Goal: Obtain resource: Download file/media

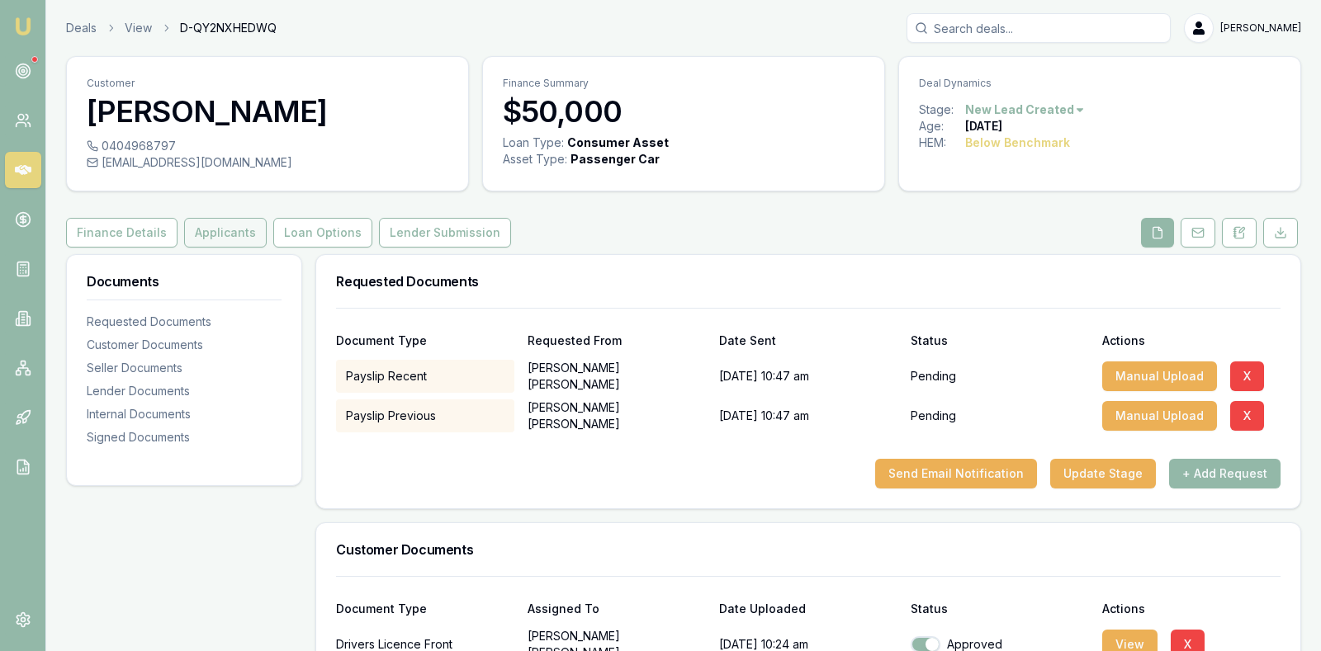
click at [215, 231] on button "Applicants" at bounding box center [225, 233] width 83 height 30
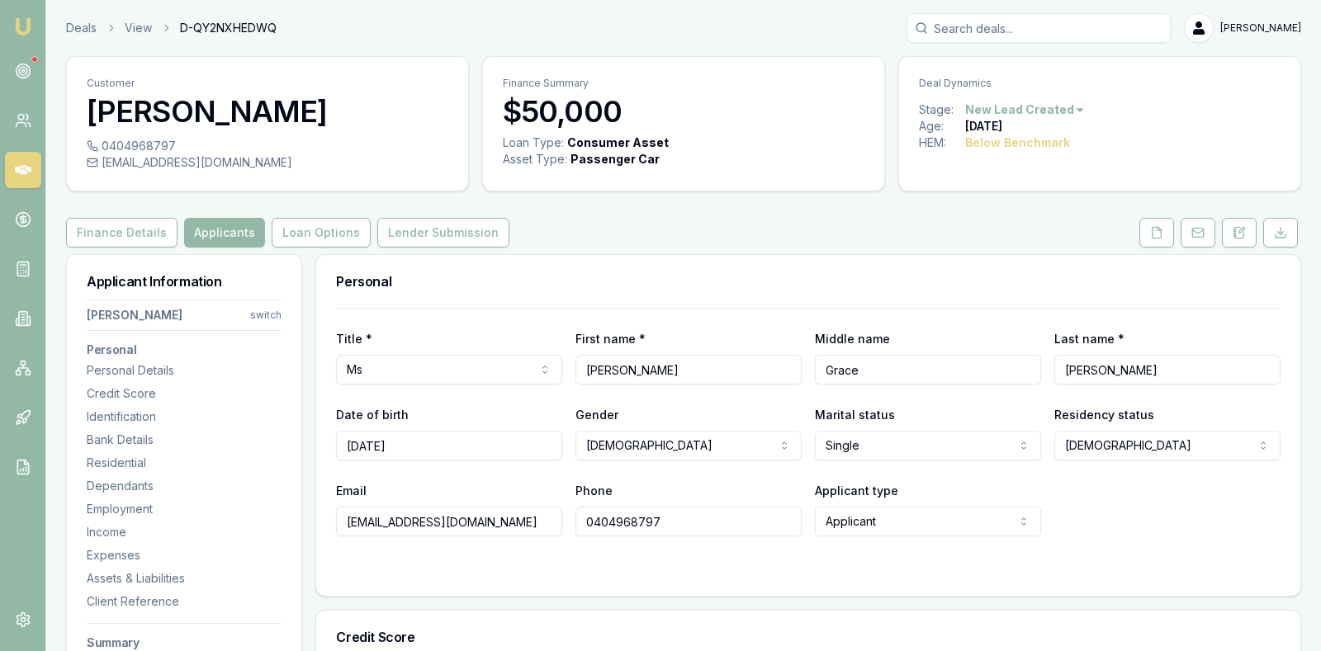
click at [523, 277] on h3 "Personal" at bounding box center [808, 281] width 945 height 13
drag, startPoint x: 463, startPoint y: 514, endPoint x: 335, endPoint y: 521, distance: 128.1
click at [336, 521] on input "[EMAIL_ADDRESS][DOMAIN_NAME]" at bounding box center [449, 522] width 226 height 30
click at [1114, 509] on div "Email [EMAIL_ADDRESS][DOMAIN_NAME] Phone [PHONE_NUMBER] Applicant type Applican…" at bounding box center [808, 509] width 945 height 56
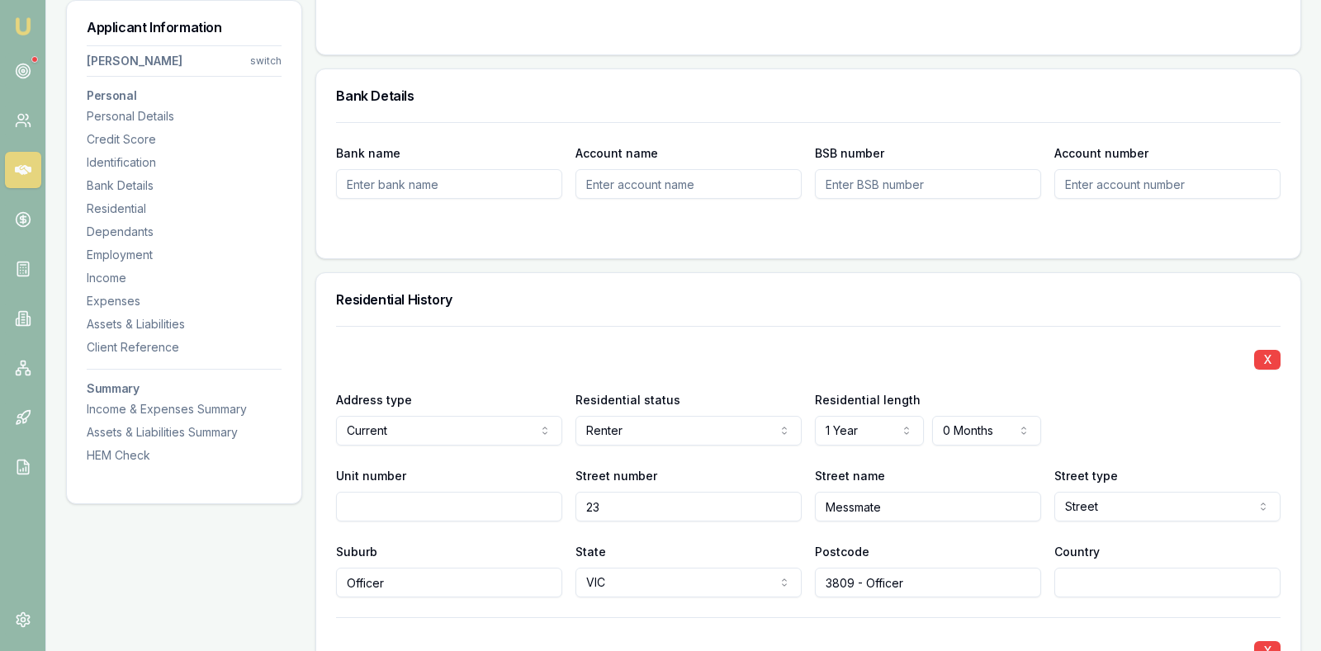
scroll to position [1321, 0]
click at [559, 105] on div "Bank Details" at bounding box center [808, 94] width 984 height 53
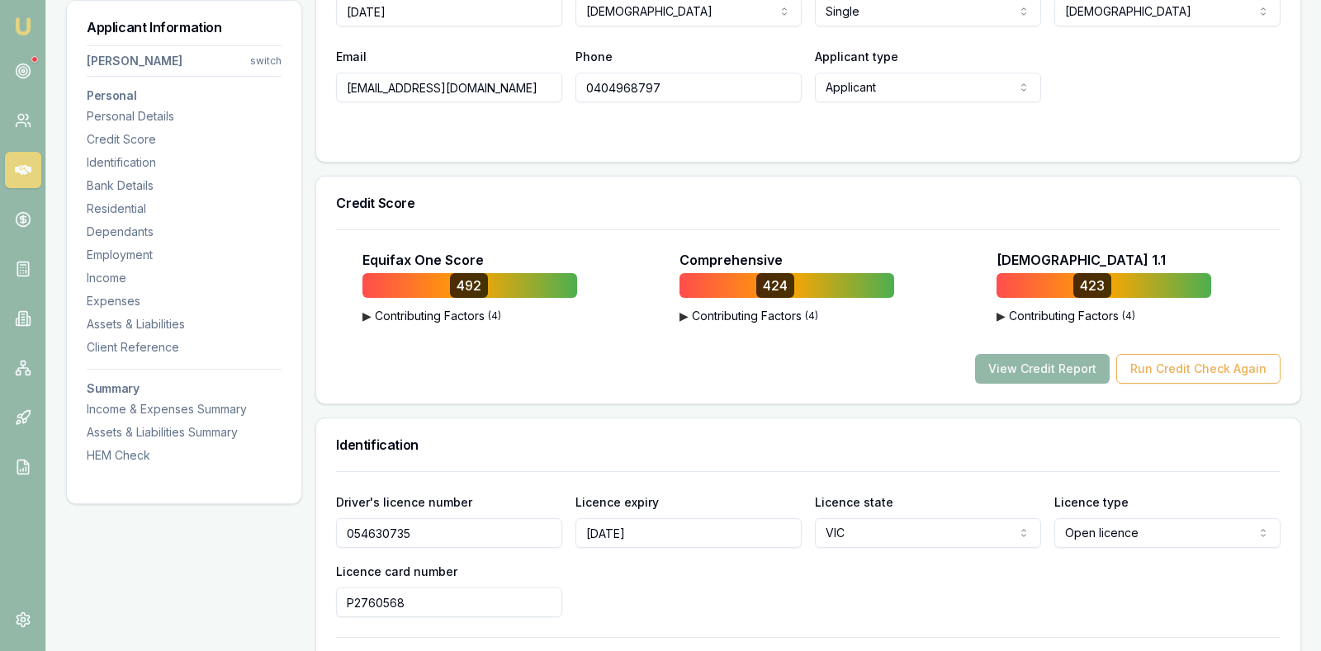
scroll to position [413, 0]
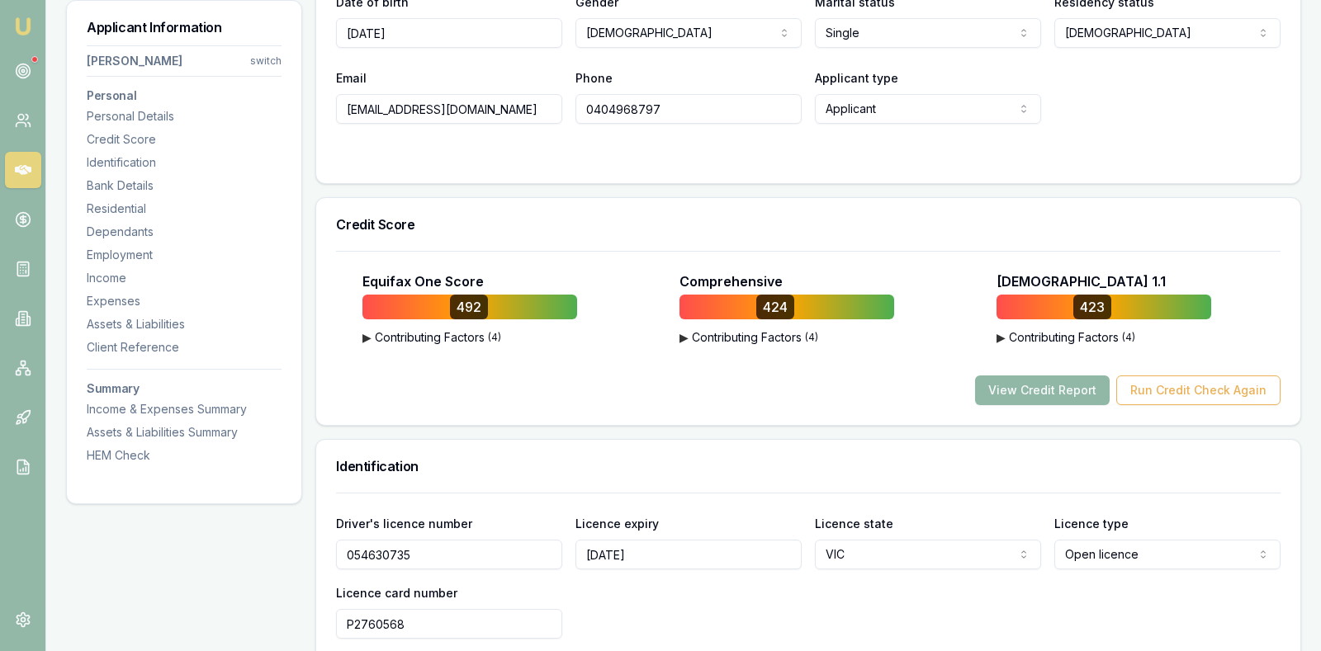
click at [1018, 381] on button "View Credit Report" at bounding box center [1042, 391] width 135 height 30
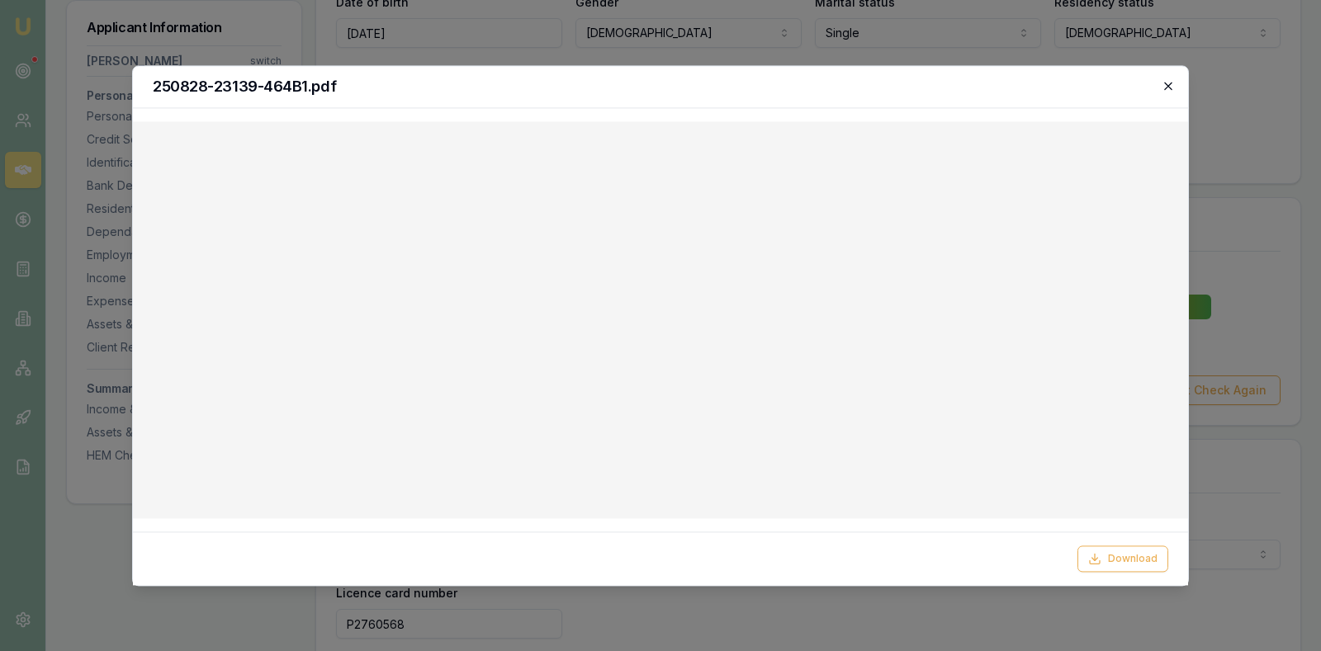
click at [1170, 82] on icon "button" at bounding box center [1168, 85] width 13 height 13
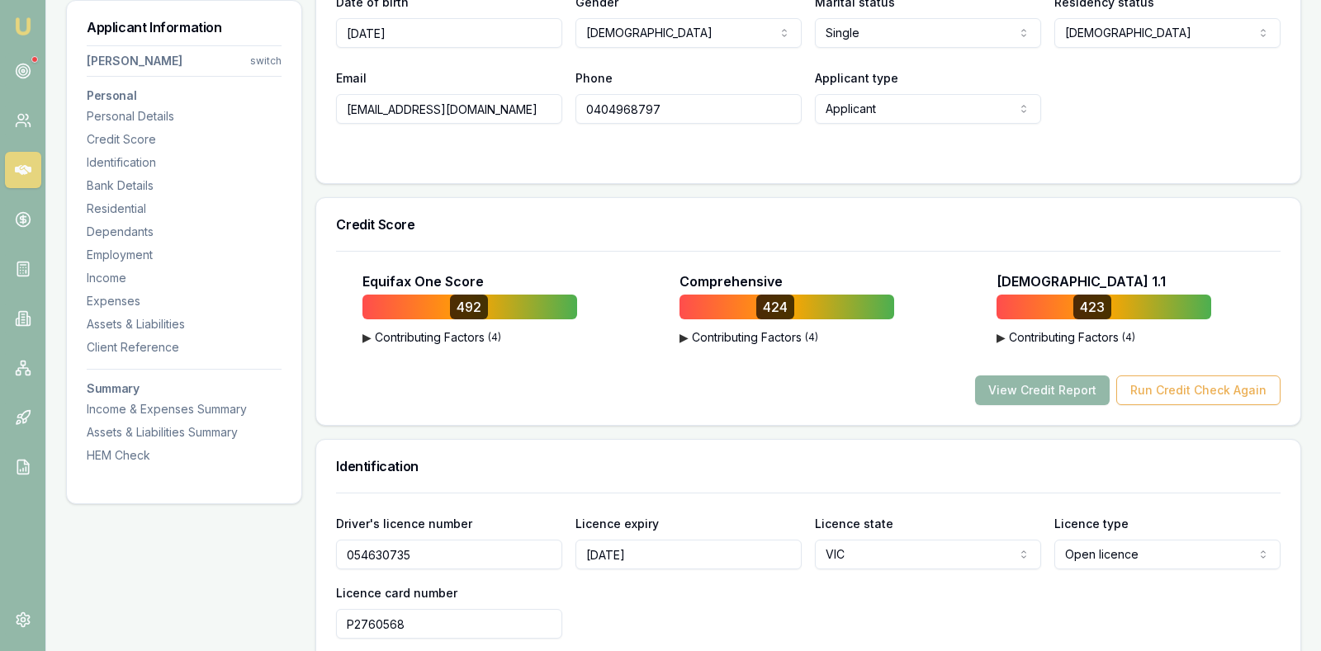
click at [638, 206] on div "Credit Score" at bounding box center [808, 224] width 984 height 53
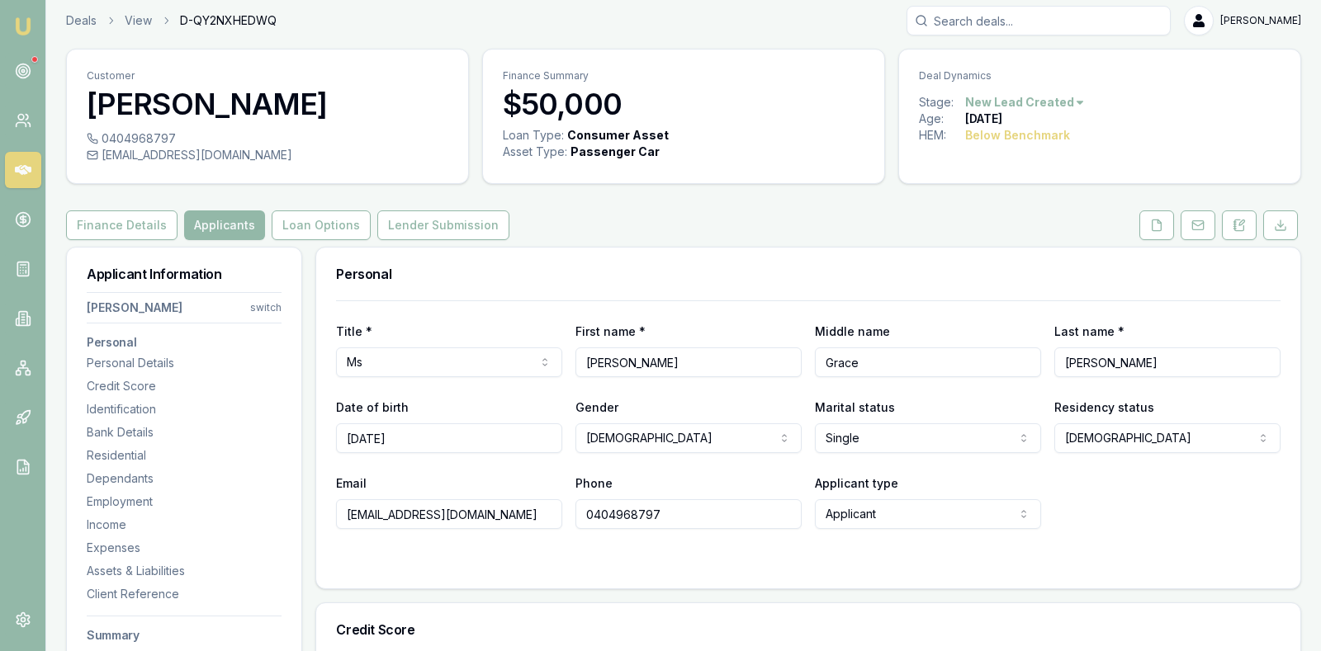
scroll to position [0, 0]
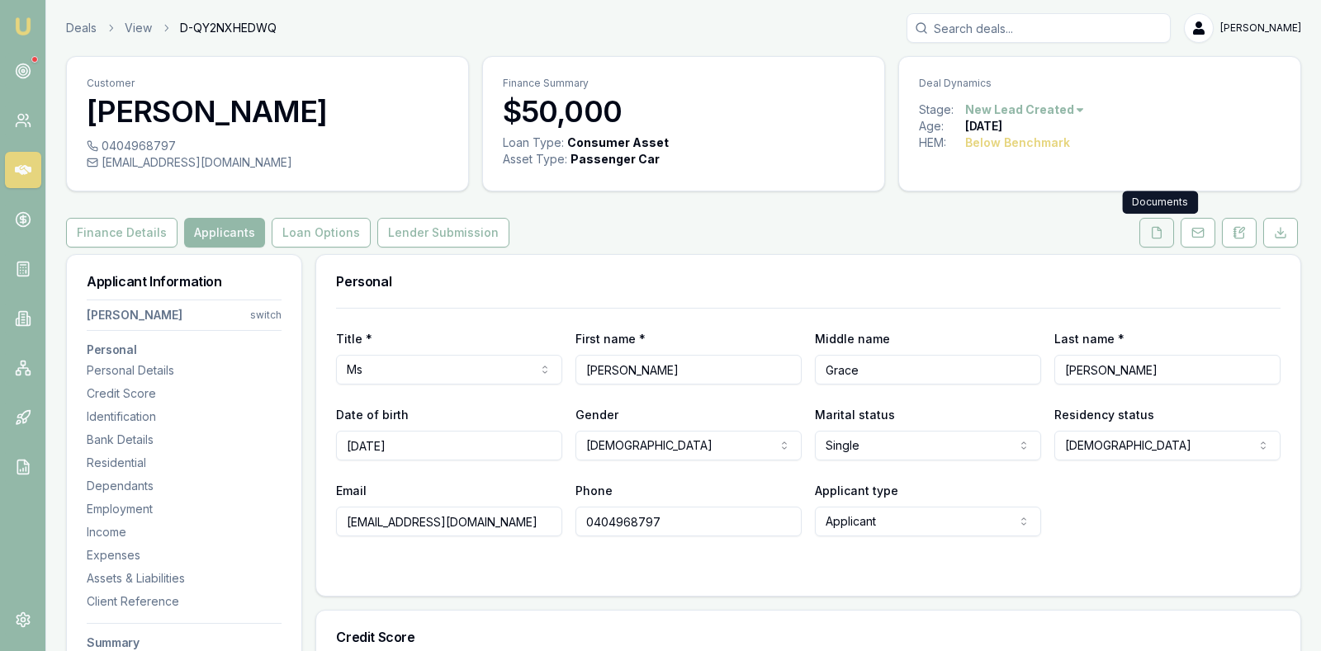
click at [1155, 227] on icon at bounding box center [1156, 232] width 13 height 13
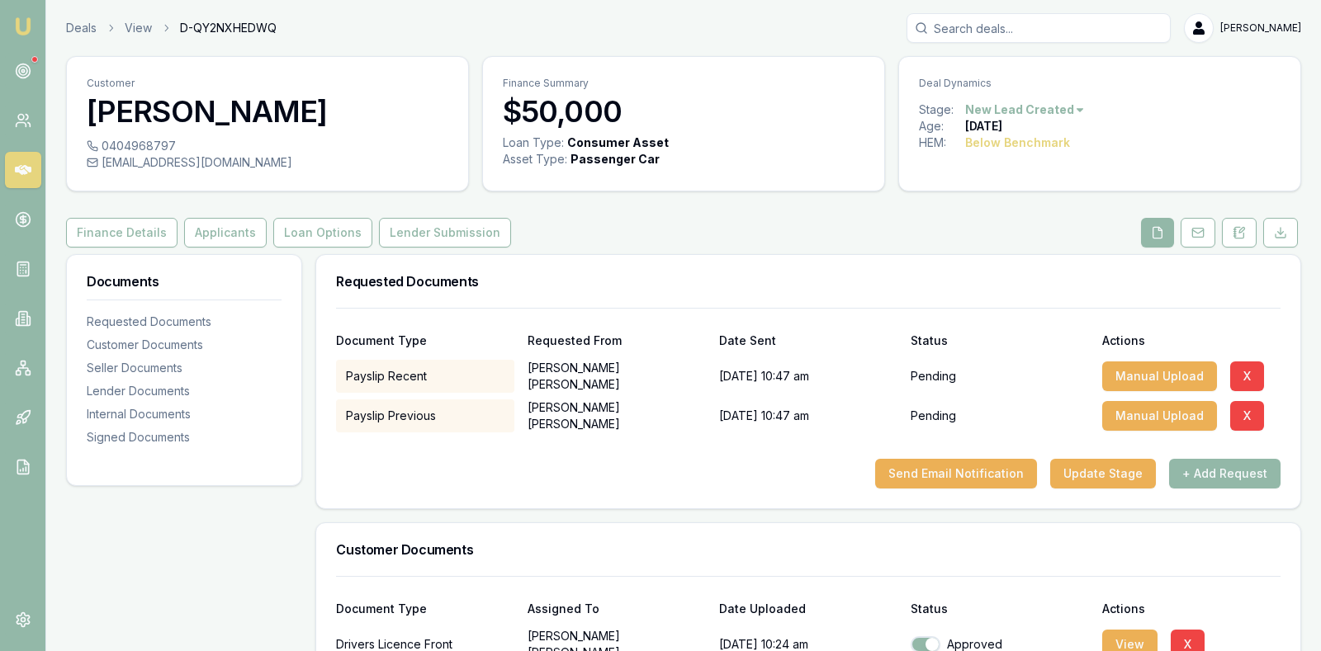
click at [1006, 225] on div "Finance Details Applicants Loan Options Lender Submission" at bounding box center [683, 233] width 1235 height 30
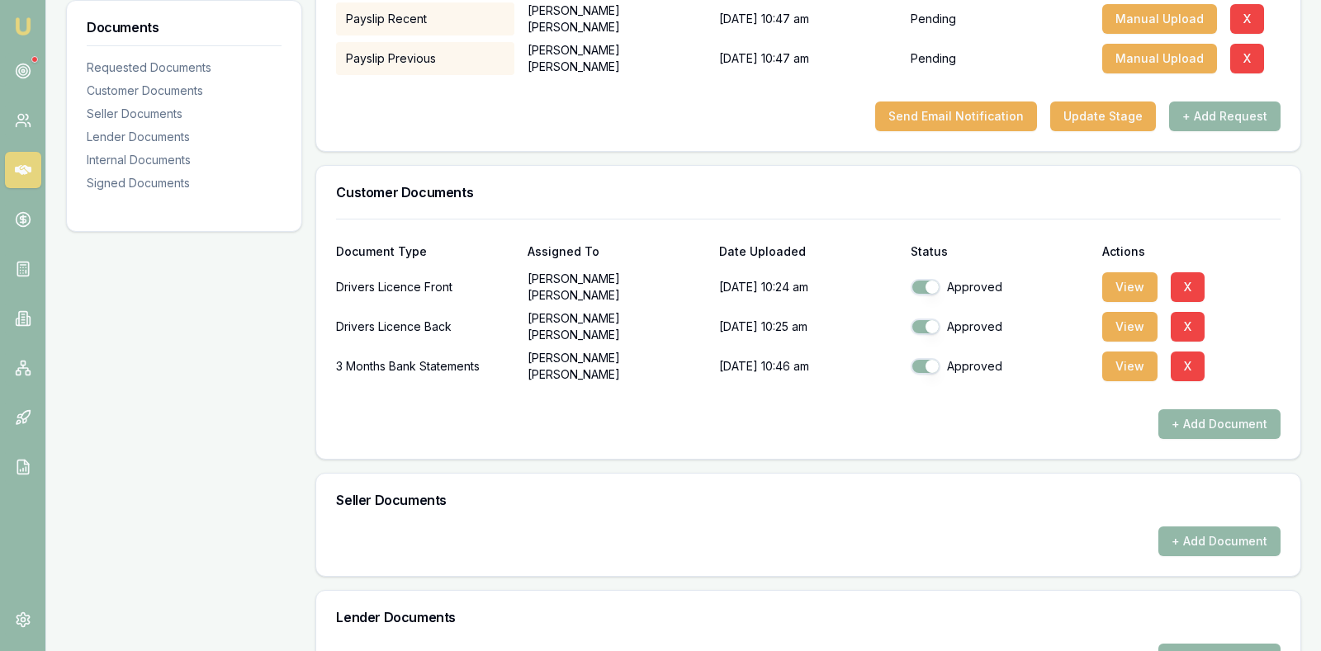
scroll to position [326, 0]
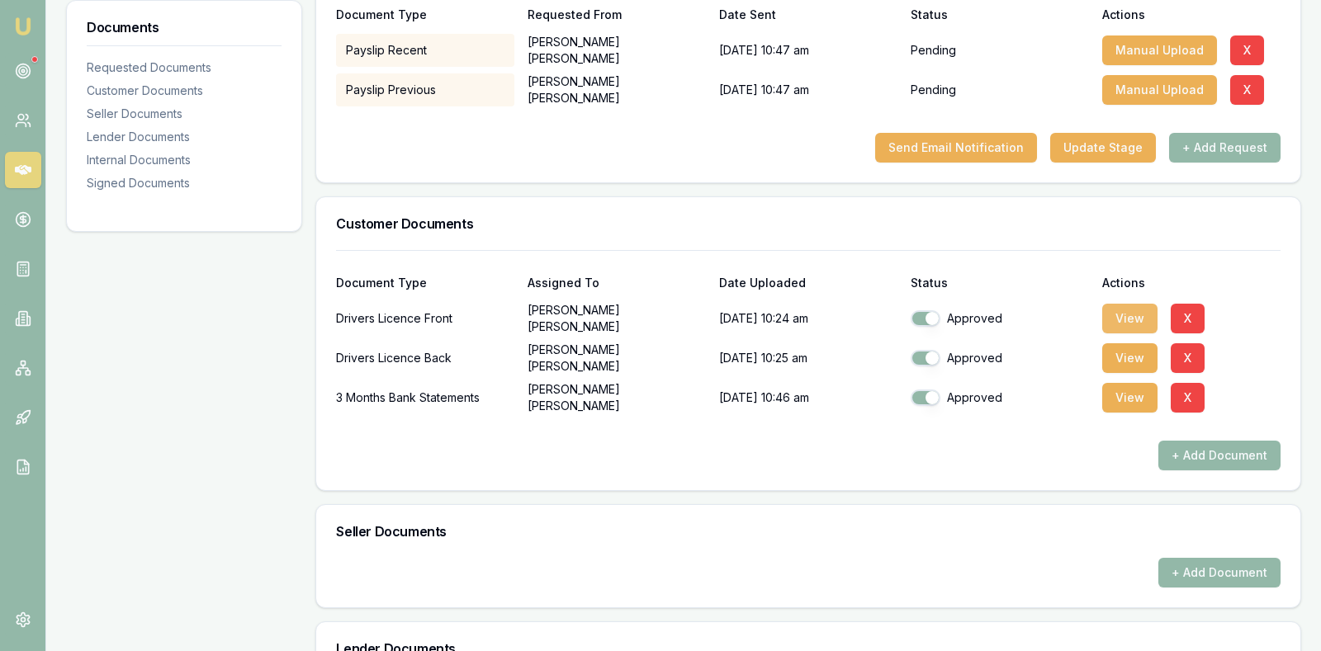
click at [1121, 309] on button "View" at bounding box center [1129, 319] width 55 height 30
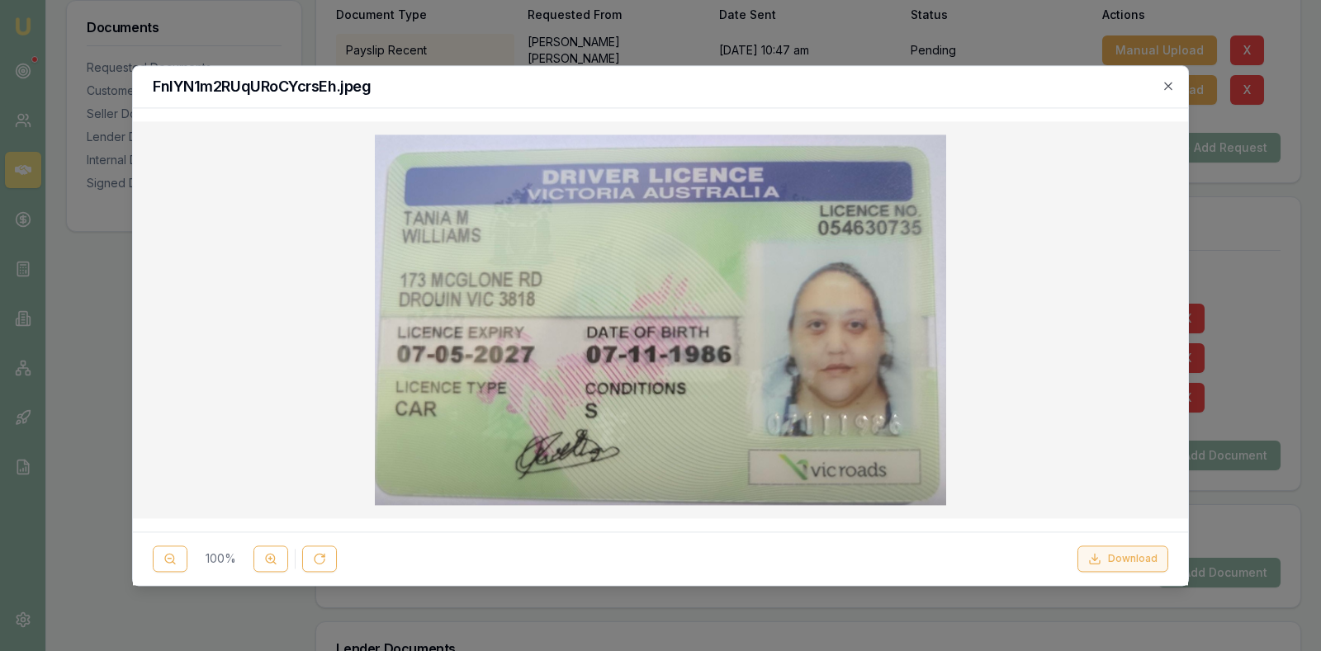
click at [1107, 557] on button "Download" at bounding box center [1122, 559] width 91 height 26
click at [1170, 85] on icon "button" at bounding box center [1168, 85] width 13 height 13
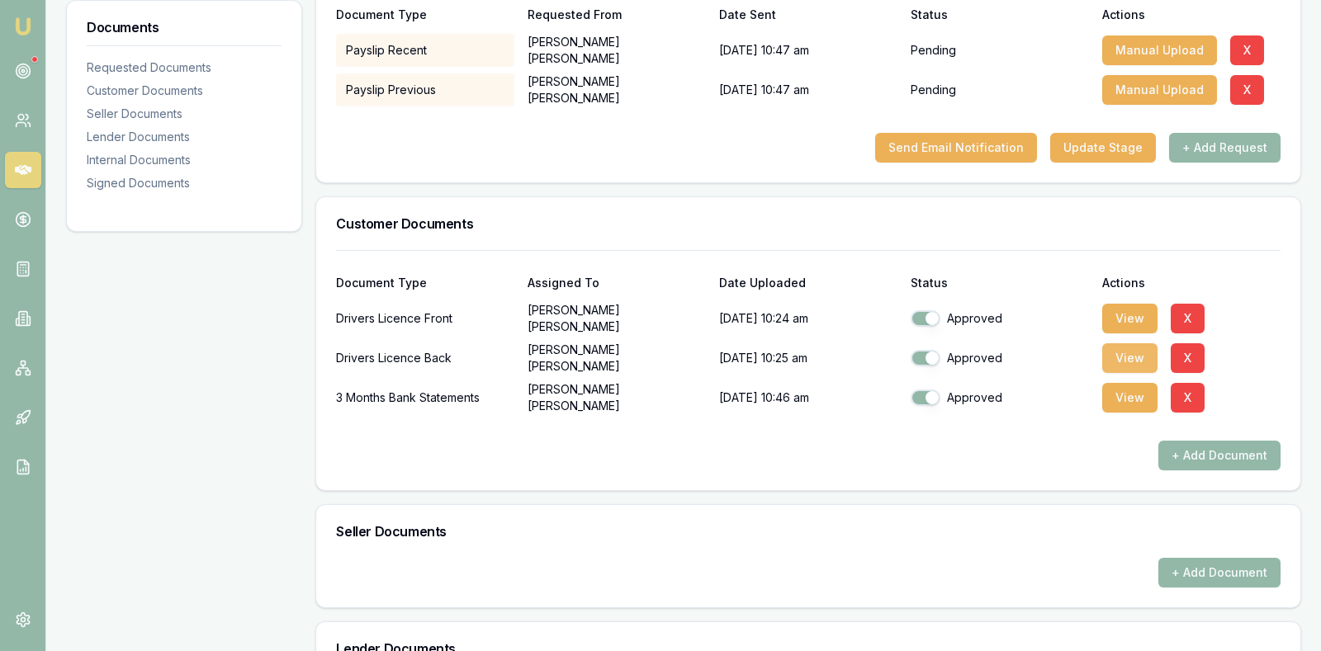
click at [1133, 353] on button "View" at bounding box center [1129, 358] width 55 height 30
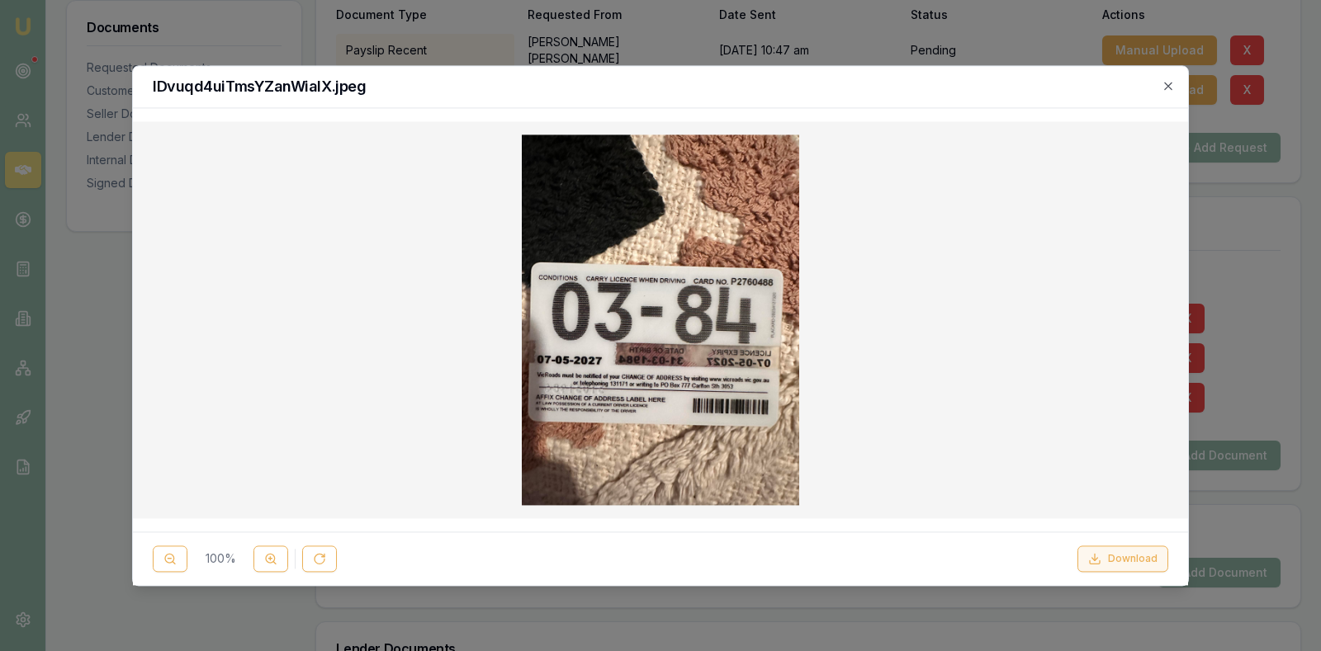
click at [1114, 560] on button "Download" at bounding box center [1122, 559] width 91 height 26
click at [1169, 81] on icon "button" at bounding box center [1168, 85] width 13 height 13
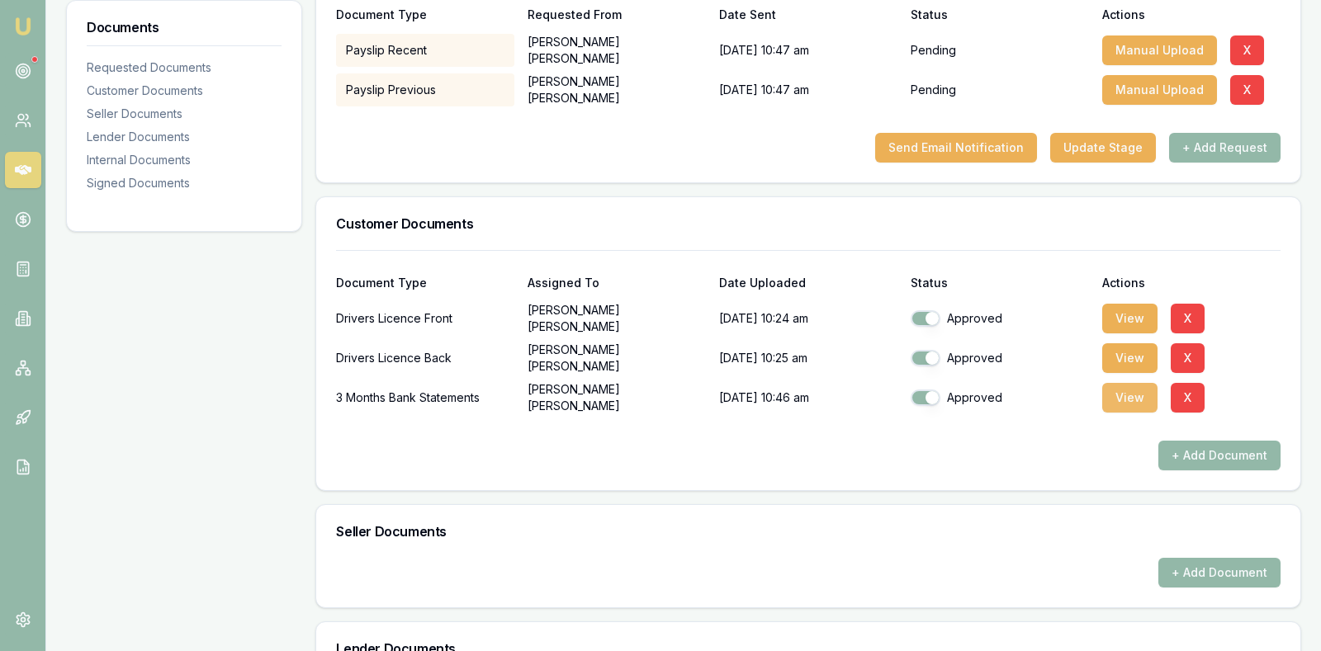
click at [1129, 391] on button "View" at bounding box center [1129, 398] width 55 height 30
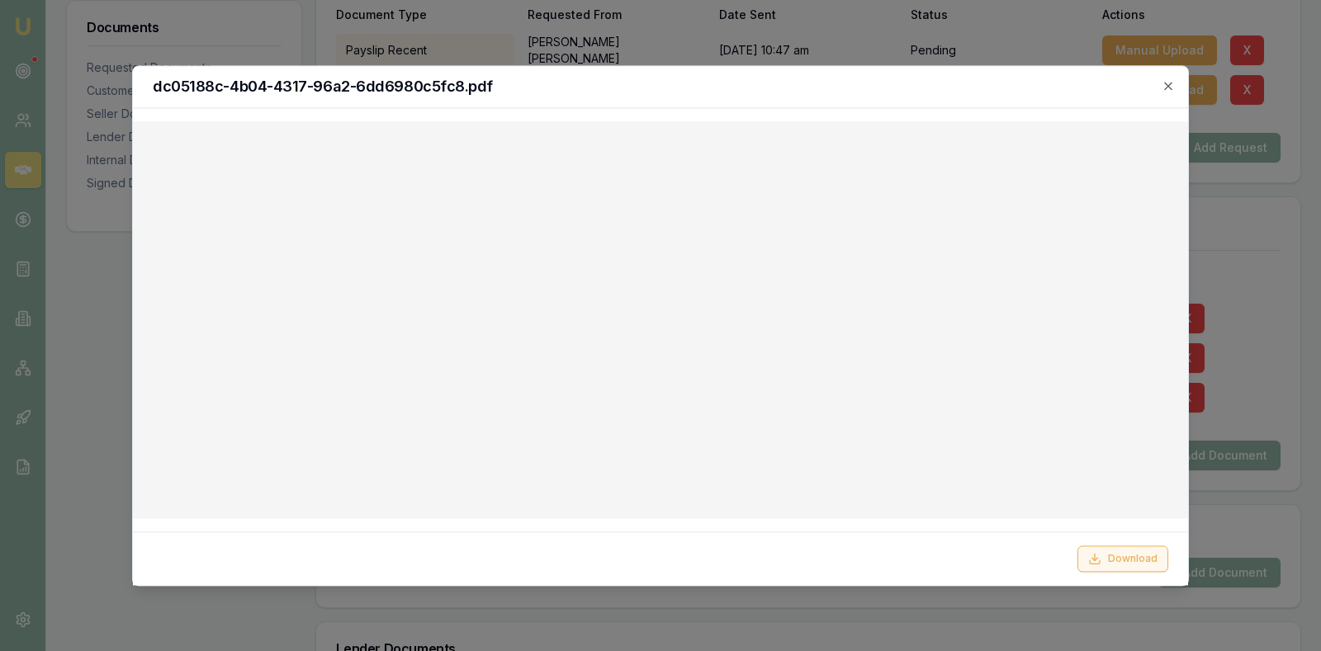
click at [1115, 552] on button "Download" at bounding box center [1122, 559] width 91 height 26
click at [1172, 81] on icon "button" at bounding box center [1168, 85] width 13 height 13
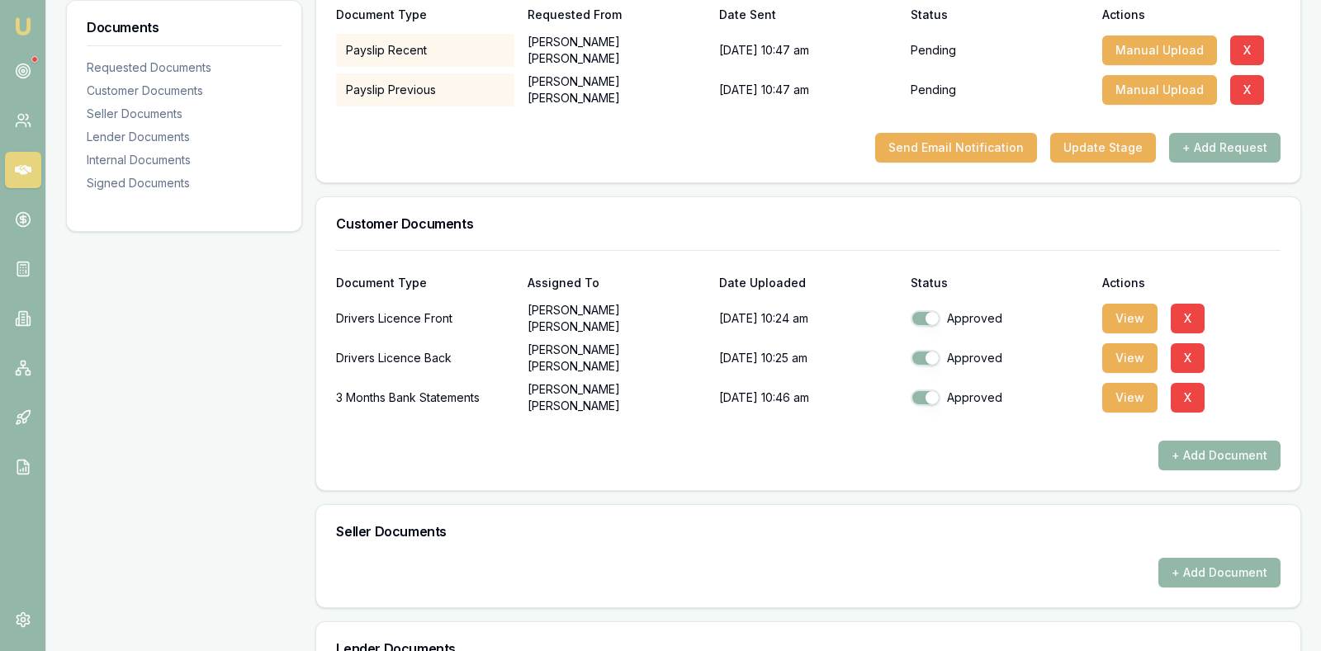
click at [834, 549] on div "Seller Documents" at bounding box center [808, 531] width 984 height 53
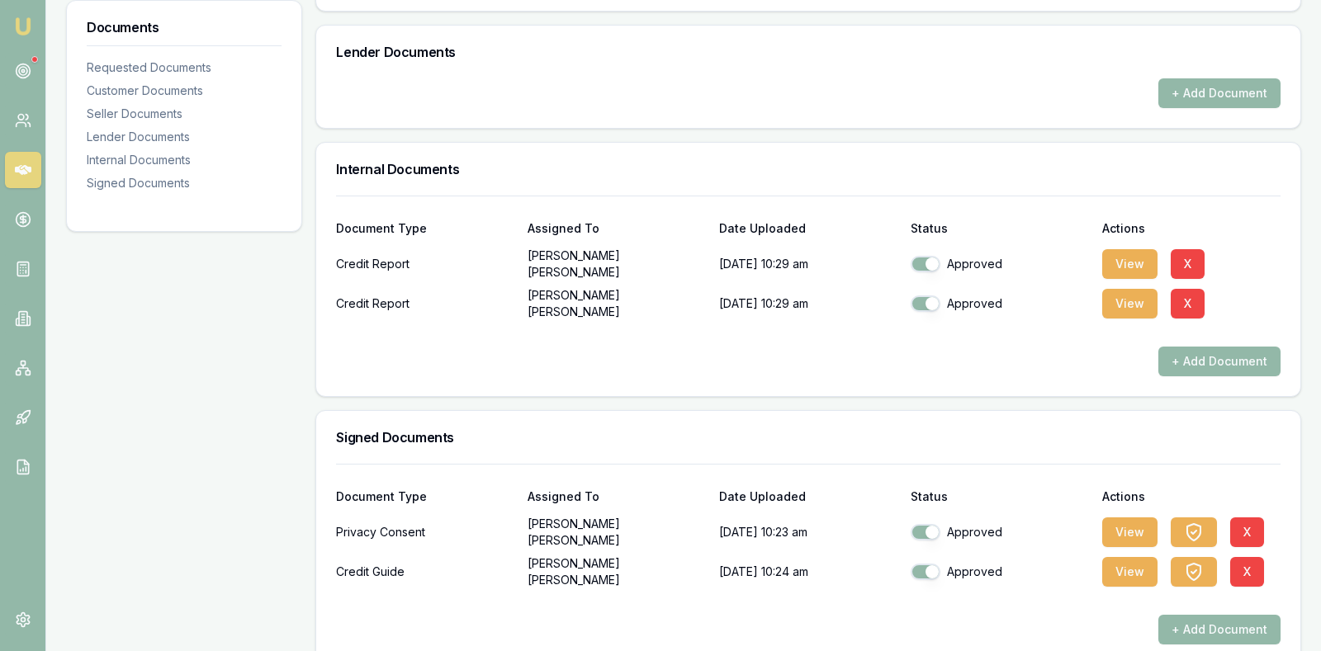
scroll to position [945, 0]
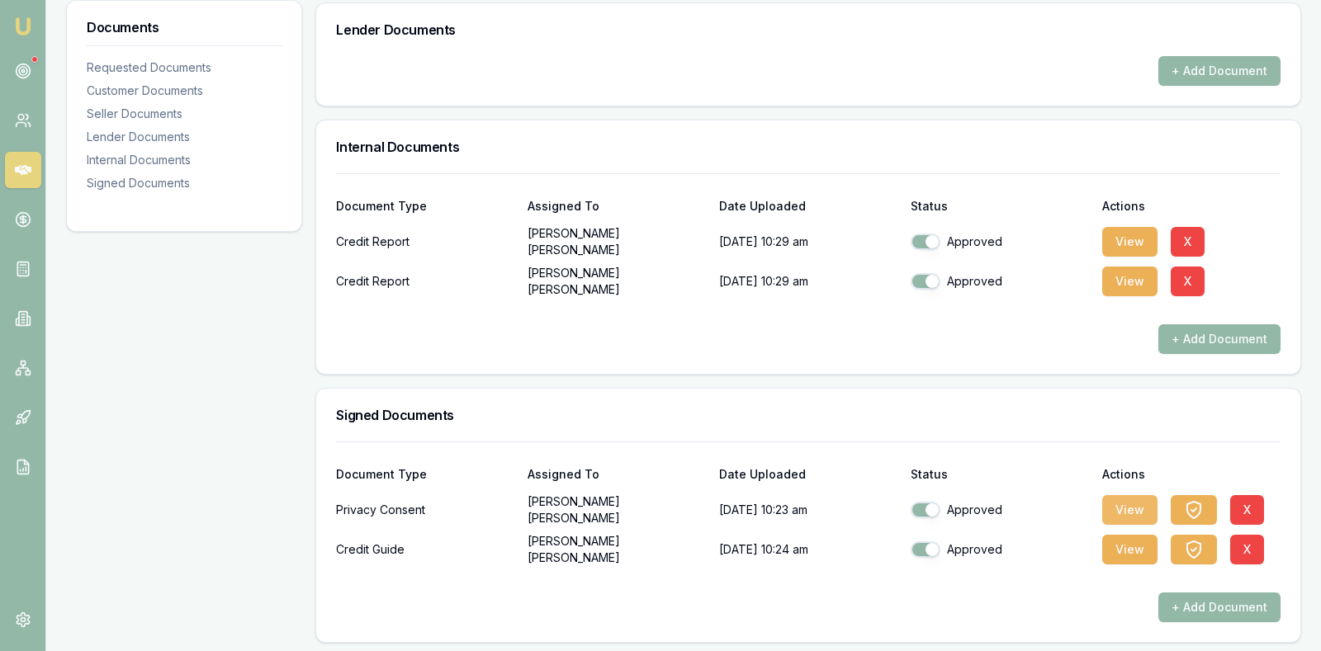
click at [1123, 497] on button "View" at bounding box center [1129, 510] width 55 height 30
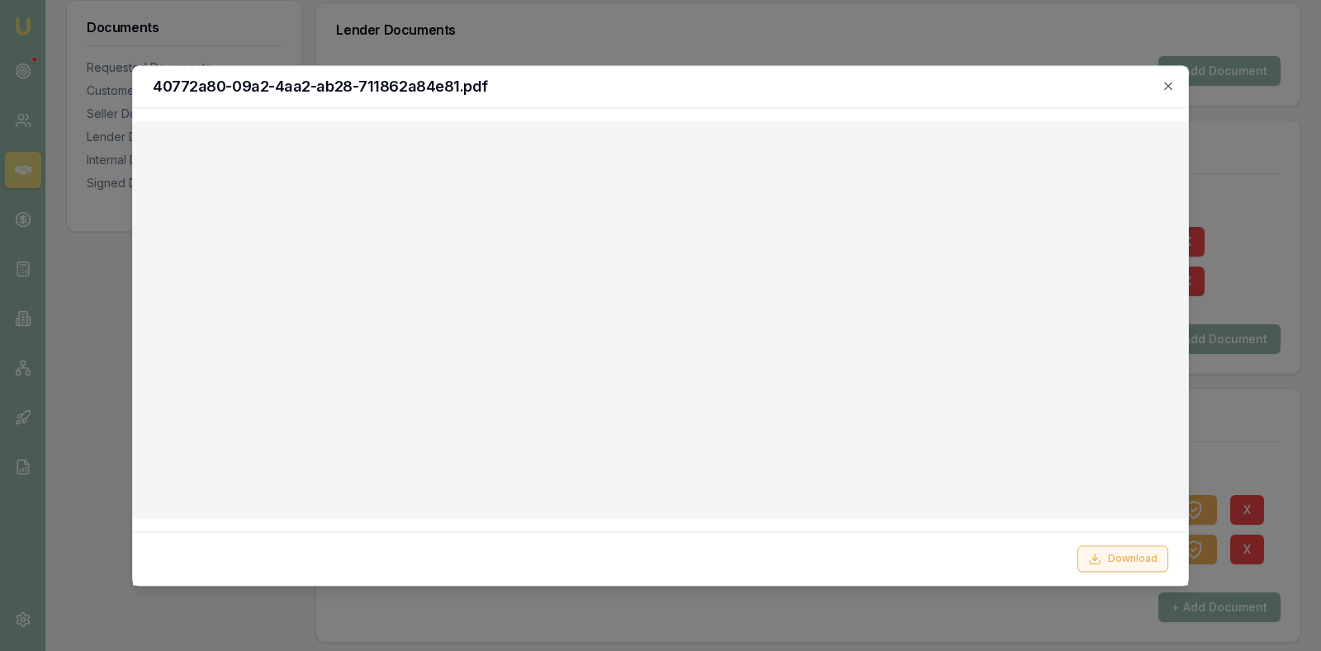
click at [1120, 552] on button "Download" at bounding box center [1122, 559] width 91 height 26
